Goal: Task Accomplishment & Management: Complete application form

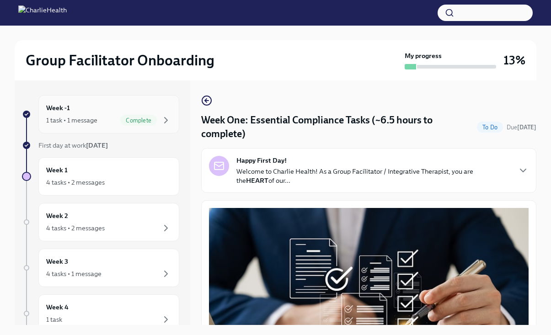
click at [88, 124] on div "1 task • 1 message" at bounding box center [71, 120] width 51 height 9
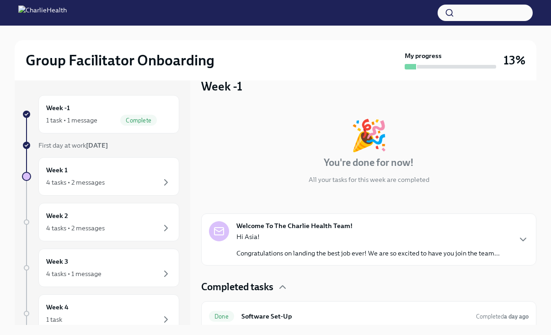
scroll to position [23, 0]
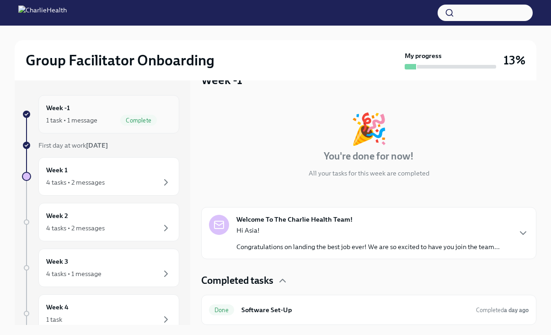
click at [157, 121] on div "Complete" at bounding box center [145, 120] width 51 height 11
click at [146, 105] on div "Week -1 1 task • 1 message Complete" at bounding box center [108, 114] width 125 height 23
click at [344, 226] on p "Hi Asia!" at bounding box center [367, 230] width 263 height 9
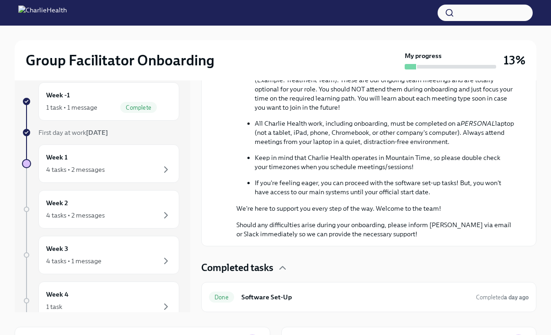
scroll to position [15, 0]
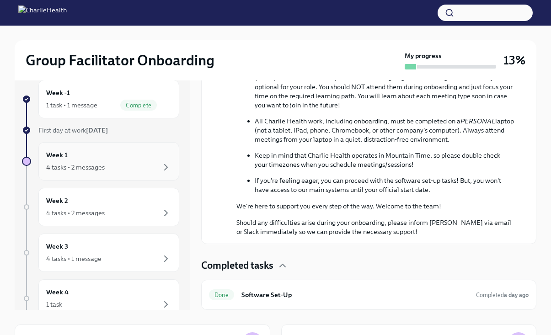
click at [111, 163] on div "4 tasks • 2 messages" at bounding box center [108, 167] width 125 height 11
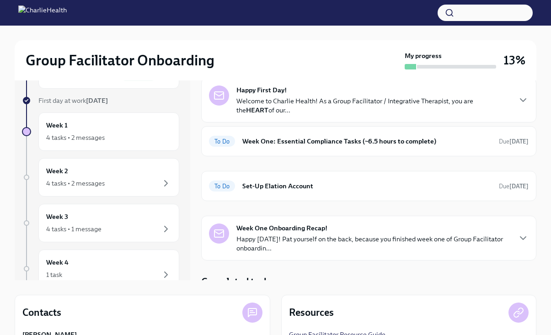
scroll to position [9, 0]
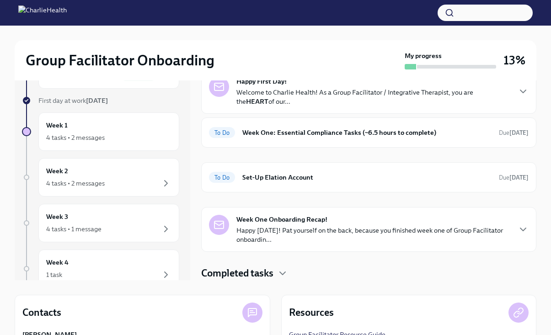
click at [273, 273] on h4 "Completed tasks" at bounding box center [237, 273] width 72 height 14
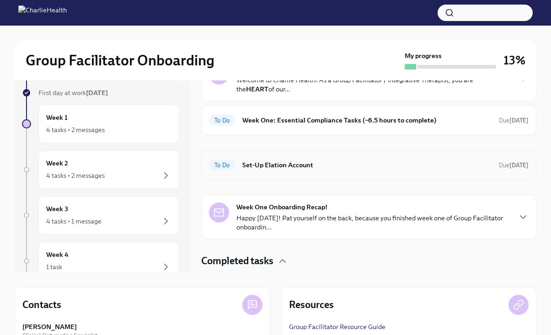
scroll to position [0, 0]
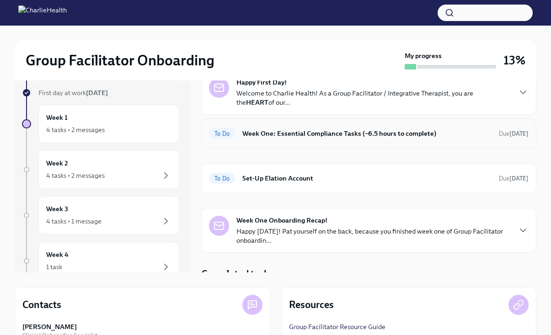
click at [260, 141] on div "To Do Week One: Essential Compliance Tasks (~6.5 hours to complete) Due [DATE]" at bounding box center [368, 133] width 335 height 30
click at [262, 190] on div "To Do Set-Up Elation Account Due [DATE]" at bounding box center [368, 178] width 335 height 30
click at [213, 175] on span "To Do" at bounding box center [222, 178] width 26 height 7
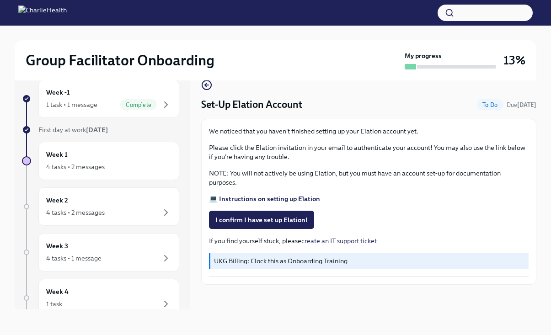
scroll to position [16, 0]
click at [229, 218] on span "I confirm I have set up Elation!" at bounding box center [261, 219] width 92 height 9
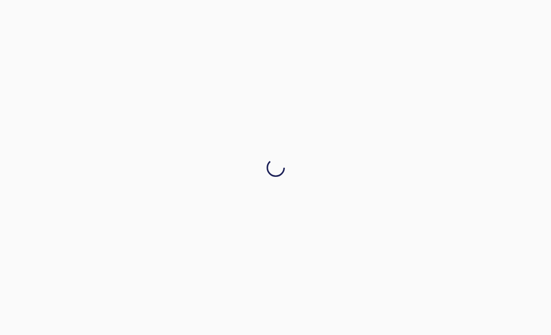
scroll to position [0, 0]
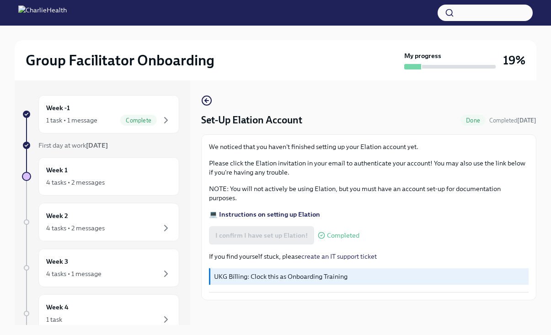
click at [254, 279] on p "UKG Billing: Clock this as Onboarding Training" at bounding box center [369, 276] width 311 height 9
click at [243, 276] on p "UKG Billing: Clock this as Onboarding Training" at bounding box center [369, 276] width 311 height 9
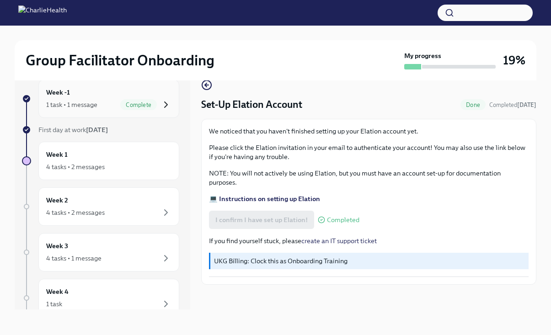
click at [165, 100] on icon "button" at bounding box center [165, 104] width 11 height 11
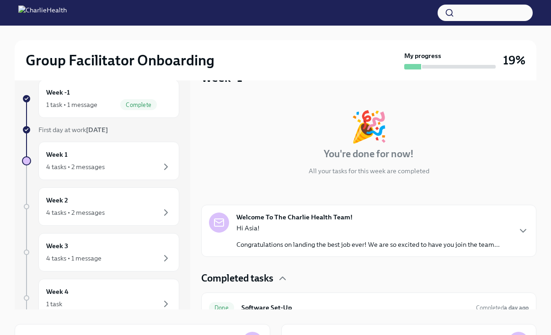
scroll to position [23, 0]
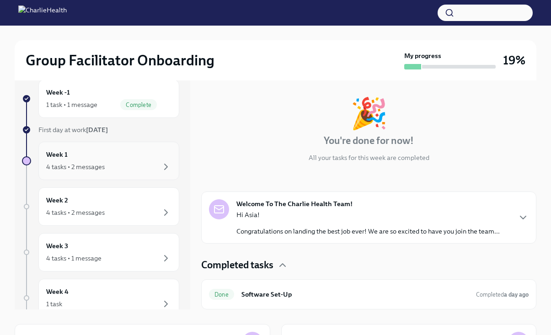
click at [142, 168] on div "4 tasks • 2 messages" at bounding box center [108, 166] width 125 height 11
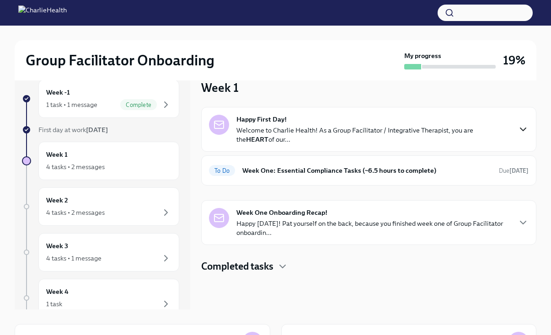
click at [521, 127] on icon "button" at bounding box center [522, 129] width 11 height 11
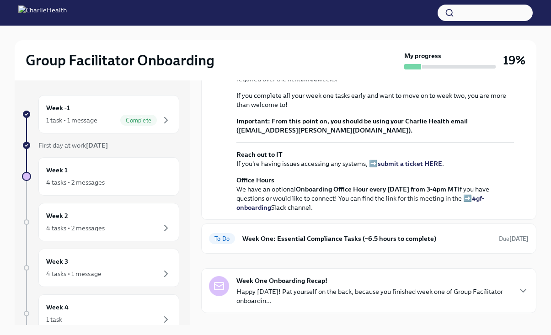
scroll to position [201, 0]
click at [372, 73] on strong "view the FULL onboarding plan HERE" at bounding box center [399, 69] width 113 height 8
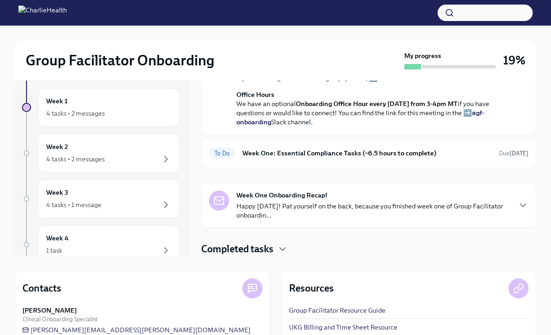
scroll to position [85, 0]
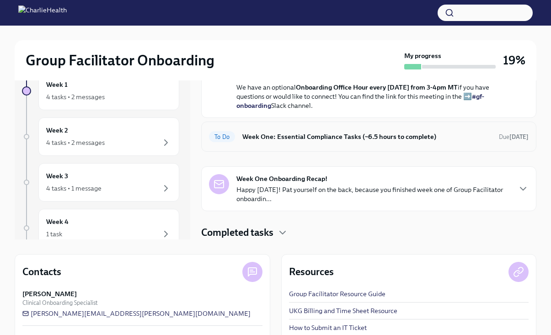
click at [292, 147] on div "To Do Week One: Essential Compliance Tasks (~6.5 hours to complete) Due [DATE]" at bounding box center [368, 137] width 335 height 30
click at [291, 138] on h6 "Week One: Essential Compliance Tasks (~6.5 hours to complete)" at bounding box center [366, 137] width 249 height 10
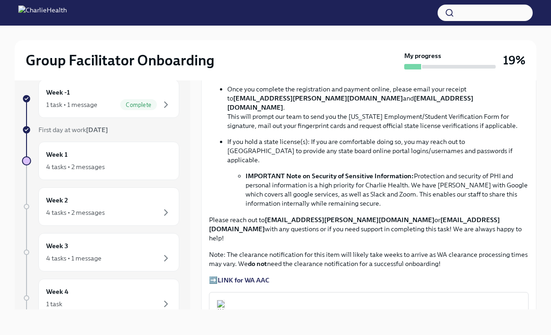
scroll to position [686, 0]
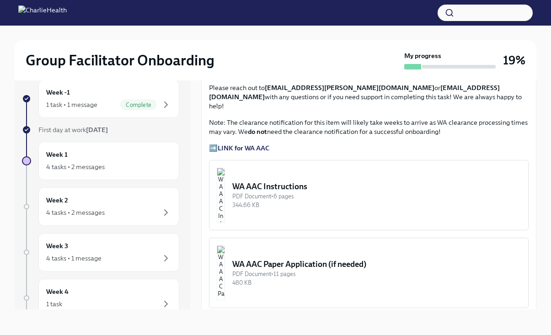
click at [235, 144] on strong "LINK for WA AAC" at bounding box center [243, 148] width 52 height 8
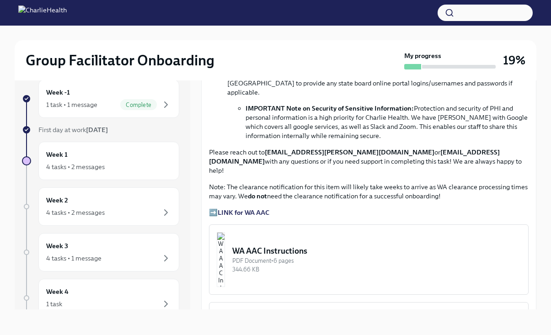
scroll to position [641, 0]
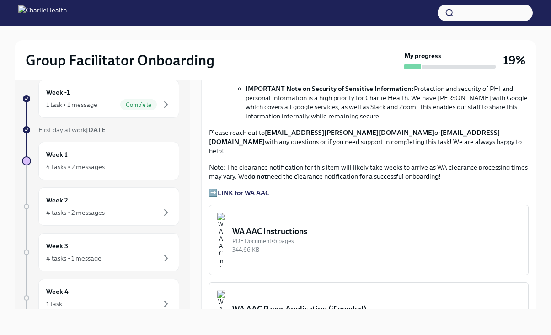
click at [225, 217] on img "button" at bounding box center [221, 239] width 8 height 55
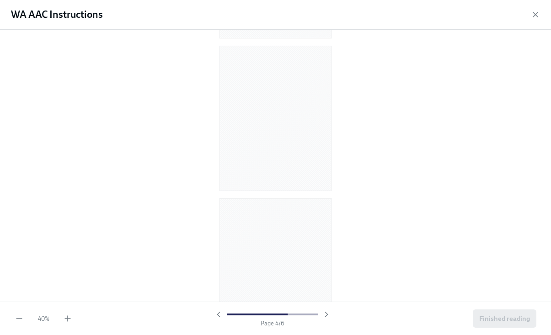
scroll to position [0, 0]
click at [67, 320] on icon "button" at bounding box center [67, 318] width 9 height 9
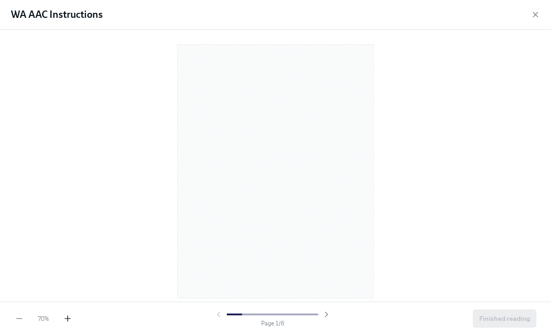
click at [67, 320] on icon "button" at bounding box center [67, 318] width 9 height 9
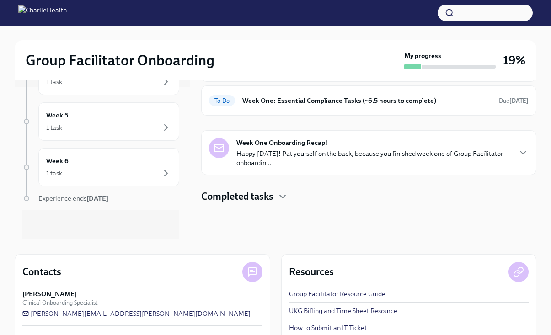
scroll to position [131, 0]
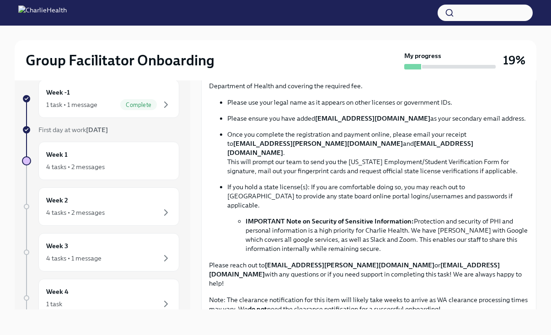
scroll to position [509, 0]
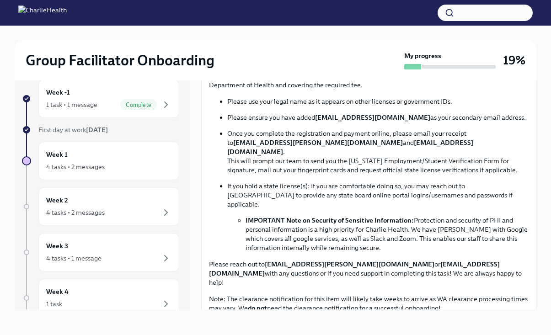
click at [251, 320] on strong "LINK for WA AAC" at bounding box center [243, 324] width 52 height 8
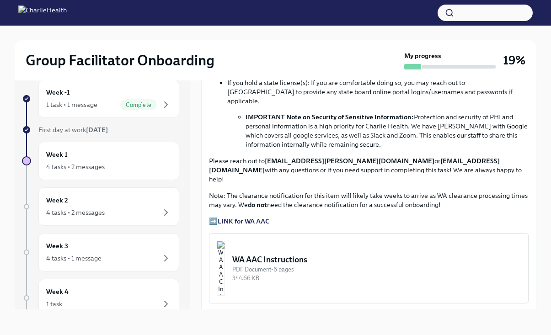
scroll to position [615, 0]
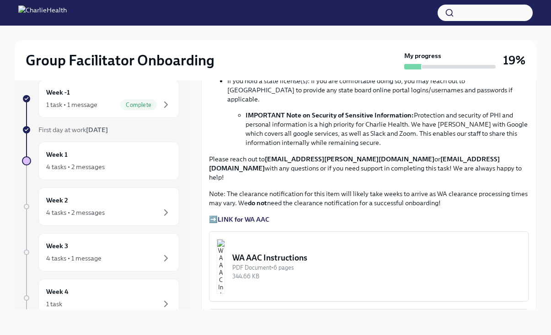
click at [225, 243] on img "button" at bounding box center [221, 266] width 8 height 55
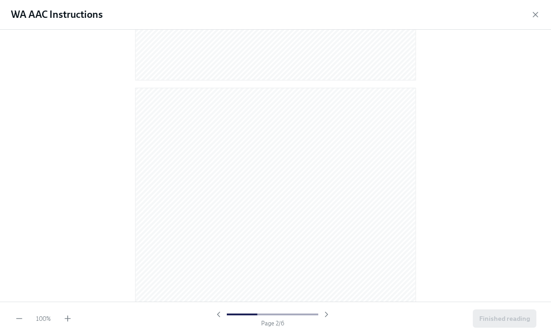
scroll to position [329, 0]
click at [63, 316] on div "40 %" at bounding box center [44, 318] width 58 height 9
click at [71, 316] on icon "button" at bounding box center [67, 318] width 9 height 9
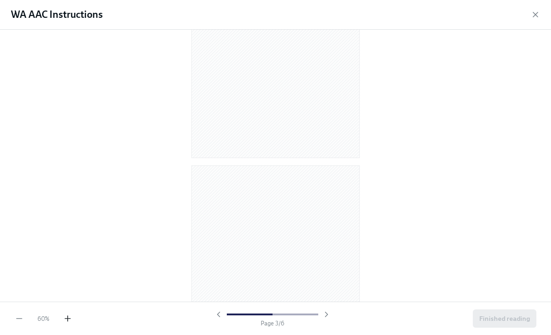
click at [71, 316] on icon "button" at bounding box center [67, 318] width 9 height 9
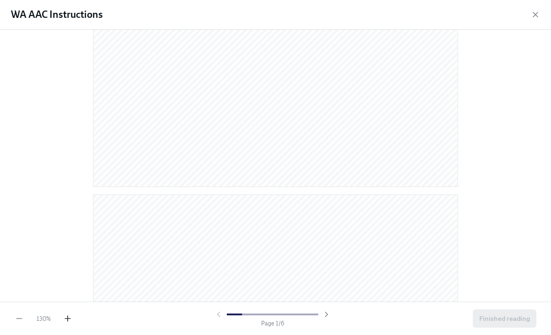
click at [71, 316] on icon "button" at bounding box center [67, 318] width 9 height 9
click at [497, 321] on span "Finished reading" at bounding box center [504, 318] width 51 height 9
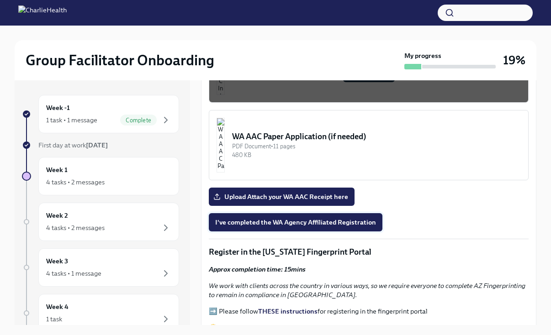
scroll to position [842, 0]
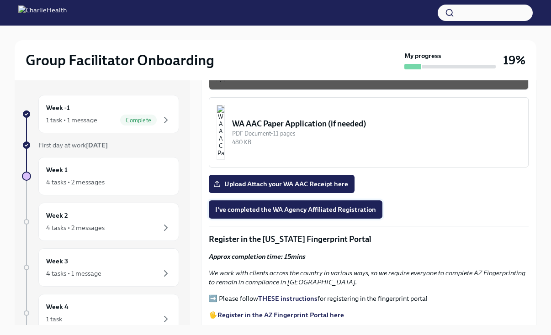
click at [274, 205] on span "I've completed the WA Agency Affiliated Registration" at bounding box center [295, 209] width 161 height 9
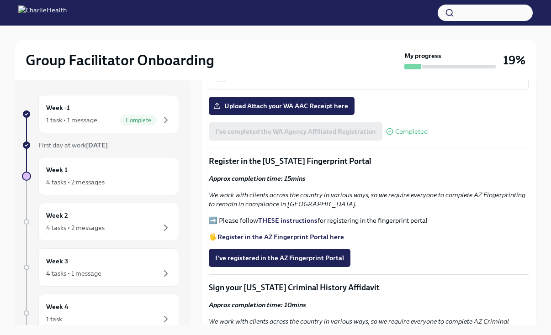
scroll to position [922, 0]
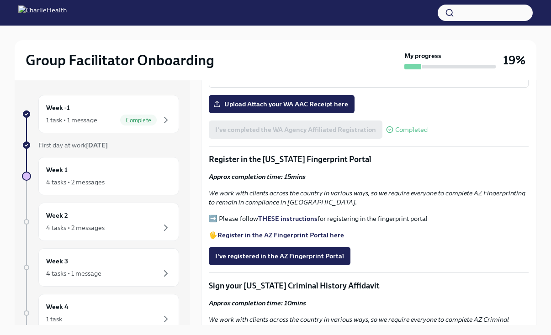
click at [278, 215] on strong "THESE instructions" at bounding box center [287, 219] width 59 height 8
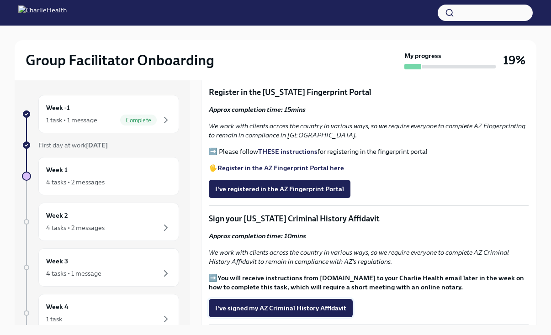
scroll to position [978, 0]
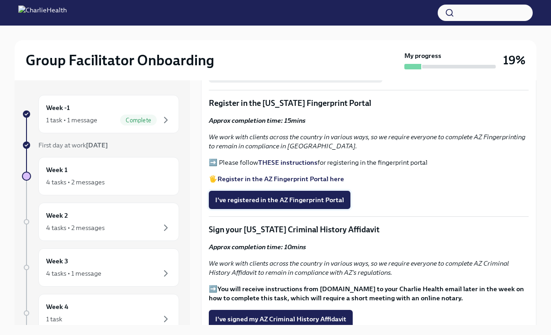
click at [268, 196] on span "I've registered in the AZ Fingerprint Portal" at bounding box center [279, 200] width 129 height 9
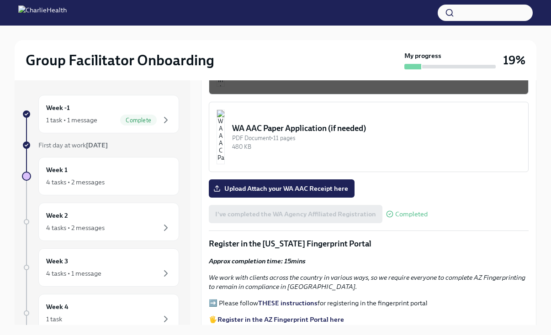
scroll to position [839, 0]
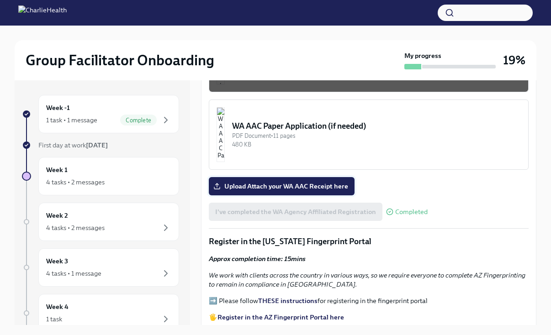
click at [271, 182] on span "Upload Attach your WA AAC Receipt here" at bounding box center [281, 186] width 133 height 9
click at [0, 0] on input "Upload Attach your WA AAC Receipt here" at bounding box center [0, 0] width 0 height 0
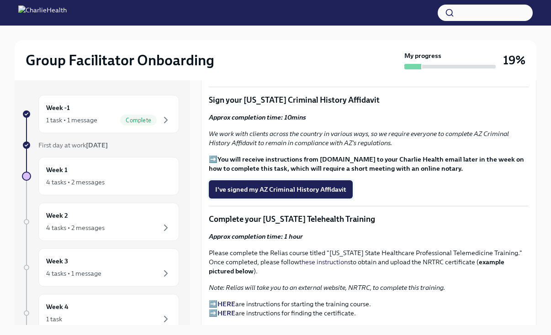
scroll to position [1110, 0]
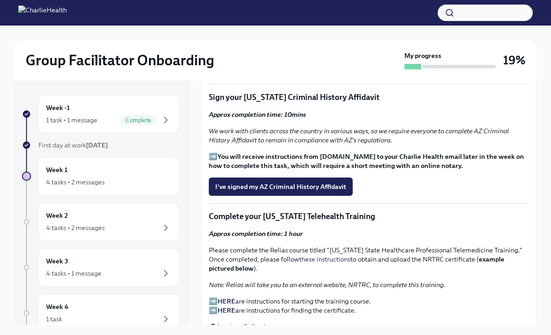
click at [266, 153] on strong "You will receive instructions from [DOMAIN_NAME] to your Charlie Health email l…" at bounding box center [366, 161] width 315 height 17
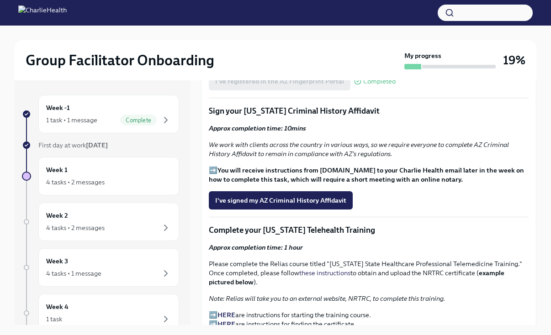
scroll to position [1090, 0]
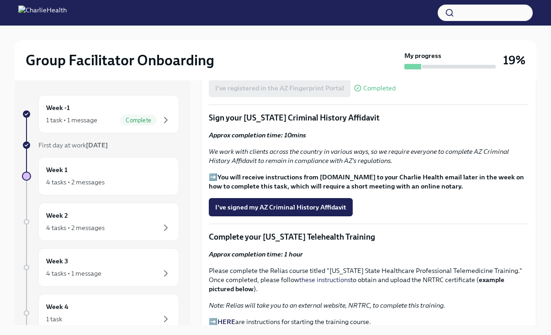
click at [213, 173] on p "➡️ You will receive instructions from [DOMAIN_NAME] to your Charlie Health emai…" at bounding box center [369, 182] width 320 height 18
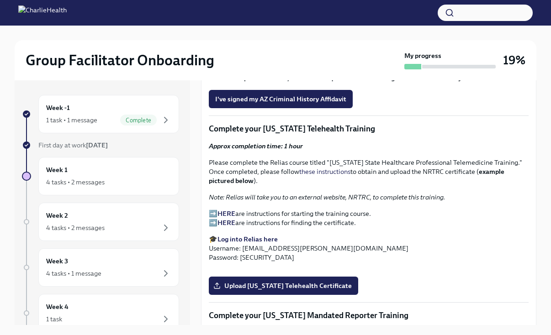
scroll to position [1193, 0]
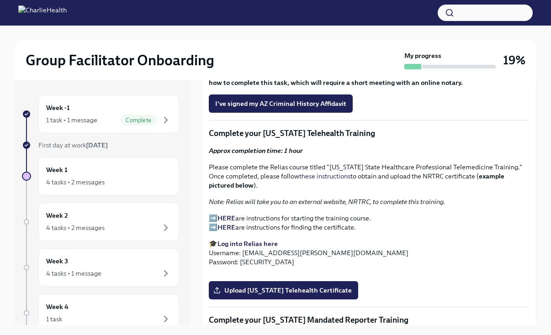
click at [221, 214] on strong "HERE" at bounding box center [226, 218] width 18 height 8
